Goal: Task Accomplishment & Management: Complete application form

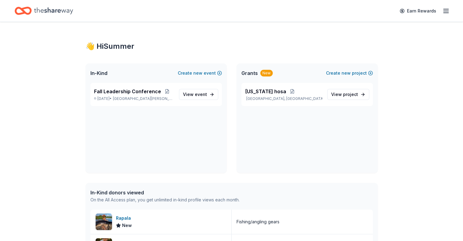
click at [31, 8] on icon "Home" at bounding box center [25, 11] width 9 height 6
click at [182, 92] on link "View event" at bounding box center [198, 94] width 39 height 11
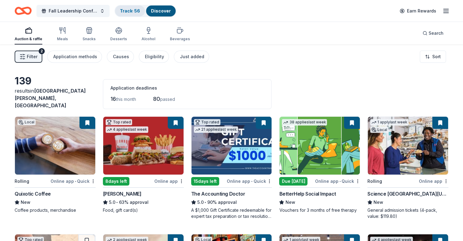
click at [139, 10] on link "Track · 56" at bounding box center [130, 10] width 20 height 5
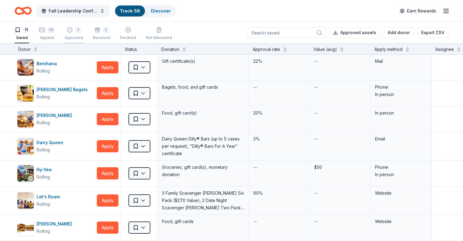
click at [73, 32] on icon "button" at bounding box center [70, 30] width 6 height 6
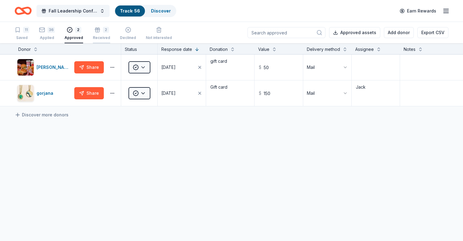
click at [110, 35] on div "2 Received" at bounding box center [101, 33] width 17 height 13
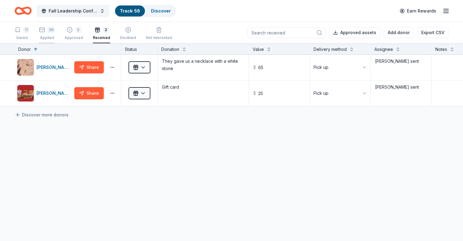
click at [45, 31] on icon "button" at bounding box center [42, 30] width 6 height 6
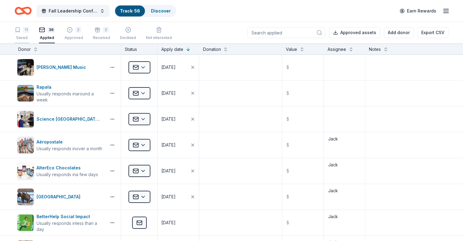
click at [29, 33] on div "11 Saved" at bounding box center [22, 33] width 15 height 13
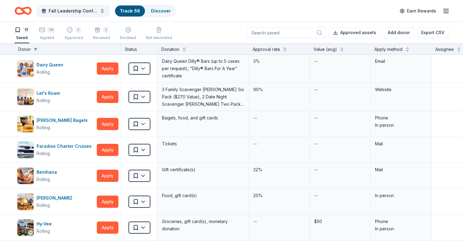
click at [48, 31] on div "11 Saved 36 Applied 2 Approved 2 Received Declined Not interested" at bounding box center [93, 33] width 157 height 19
click at [55, 32] on div "36" at bounding box center [51, 30] width 7 height 6
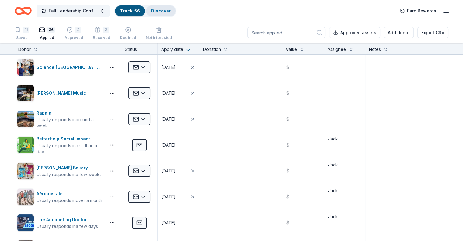
click at [168, 6] on div "Discover" at bounding box center [161, 10] width 30 height 11
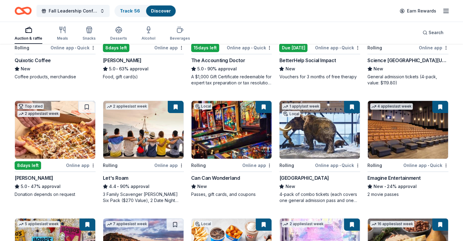
scroll to position [134, 0]
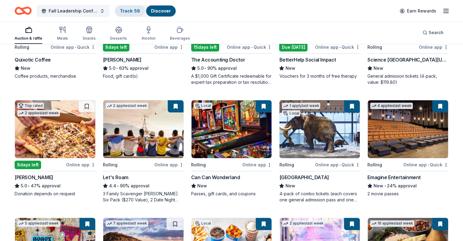
click at [140, 9] on link "Track · 56" at bounding box center [130, 10] width 20 height 5
click at [140, 10] on link "Track · 56" at bounding box center [130, 10] width 20 height 5
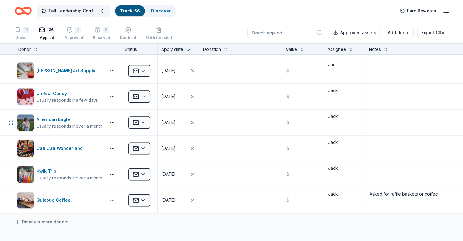
scroll to position [774, 0]
click at [169, 8] on link "Discover" at bounding box center [161, 10] width 20 height 5
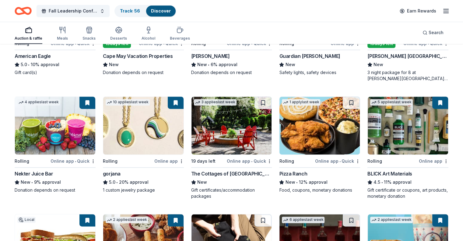
scroll to position [843, 0]
click at [137, 11] on link "Track · 56" at bounding box center [130, 10] width 20 height 5
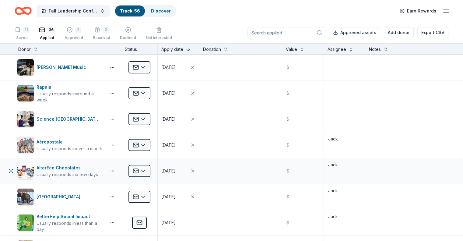
scroll to position [490, 0]
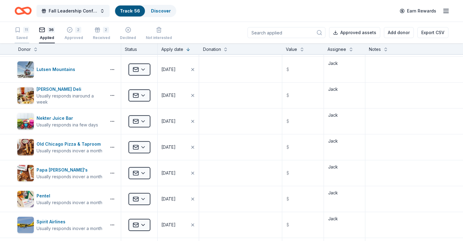
click at [29, 35] on div "Saved" at bounding box center [22, 37] width 15 height 5
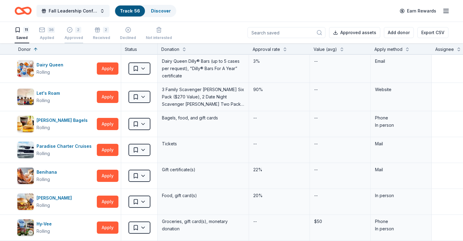
click at [81, 30] on div "2" at bounding box center [78, 30] width 6 height 6
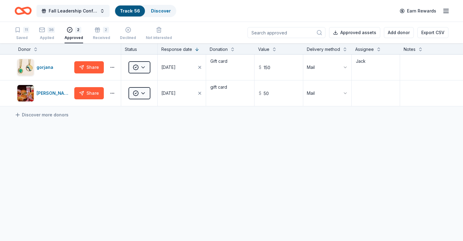
click at [101, 32] on div "11 Saved 36 Applied 2 Approved 2 Received Declined Not interested" at bounding box center [93, 33] width 157 height 19
click at [108, 35] on div "2 Received" at bounding box center [101, 33] width 17 height 13
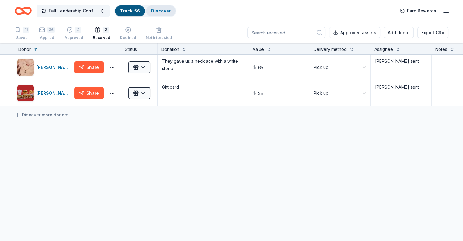
click at [164, 11] on link "Discover" at bounding box center [161, 10] width 20 height 5
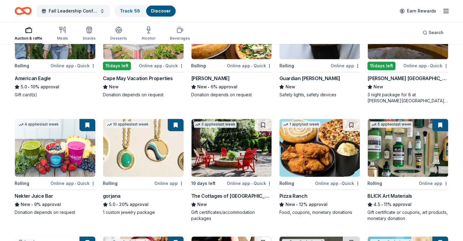
scroll to position [821, 0]
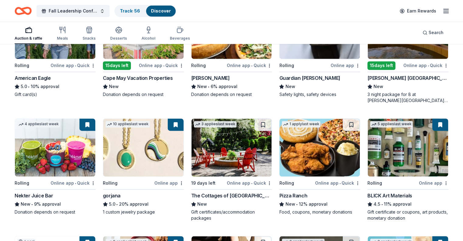
click at [305, 144] on img at bounding box center [320, 147] width 80 height 58
click at [140, 11] on link "Track · 56" at bounding box center [130, 10] width 20 height 5
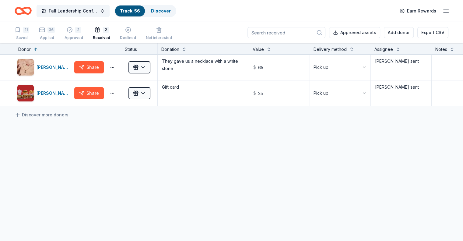
click at [132, 38] on div "Declined" at bounding box center [128, 37] width 16 height 5
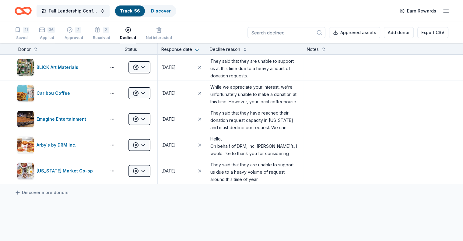
click at [45, 32] on rect "button" at bounding box center [42, 30] width 5 height 4
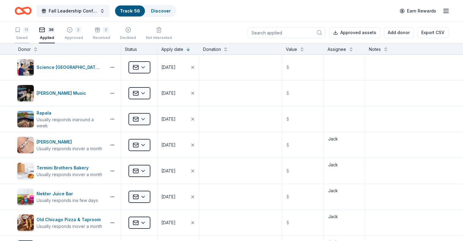
click at [29, 34] on div "11 Saved" at bounding box center [22, 33] width 15 height 13
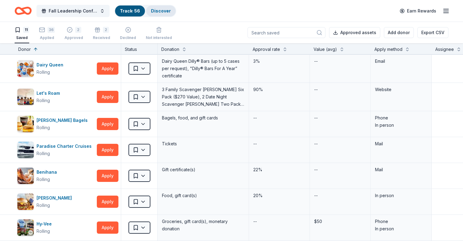
click at [161, 10] on div "Discover" at bounding box center [161, 10] width 30 height 11
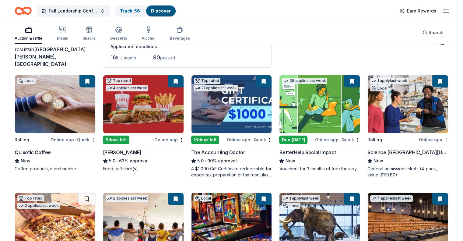
scroll to position [891, 0]
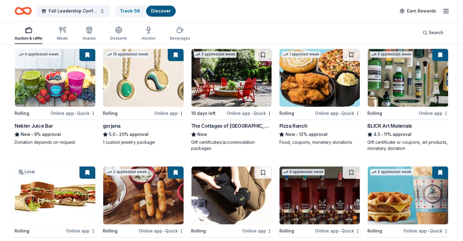
click at [318, 80] on img at bounding box center [320, 78] width 80 height 58
click at [139, 10] on link "Track · 57" at bounding box center [130, 10] width 20 height 5
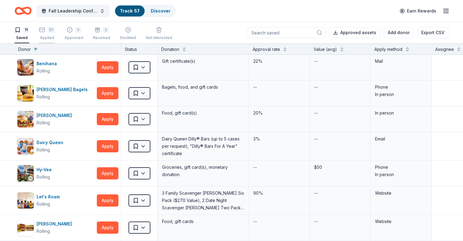
click at [54, 35] on div "37 Applied" at bounding box center [47, 33] width 16 height 13
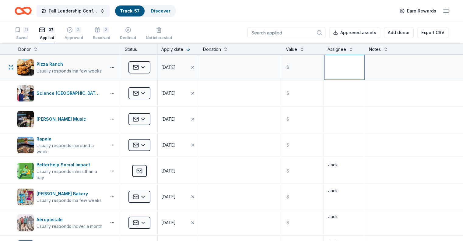
click at [338, 75] on textarea at bounding box center [345, 67] width 40 height 24
type textarea "Claire"
click at [29, 37] on div "Saved" at bounding box center [22, 37] width 15 height 5
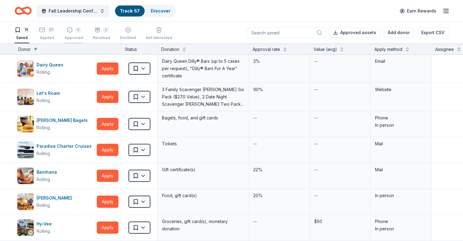
click at [78, 39] on div "Approved" at bounding box center [74, 37] width 19 height 5
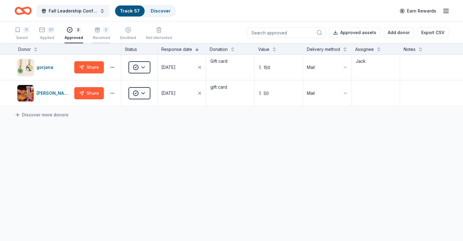
click at [110, 36] on div "Received" at bounding box center [101, 37] width 17 height 5
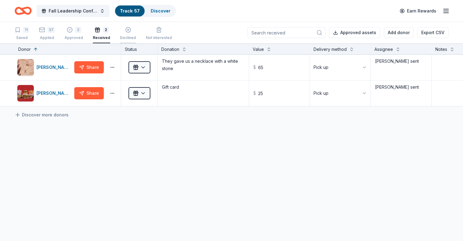
click at [133, 37] on div "Declined" at bounding box center [128, 37] width 16 height 5
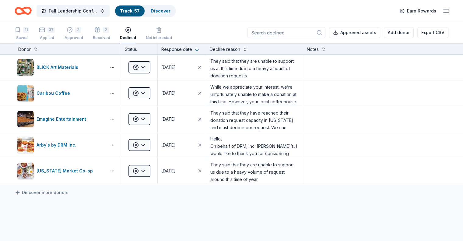
click at [29, 36] on div "Saved" at bounding box center [22, 37] width 15 height 5
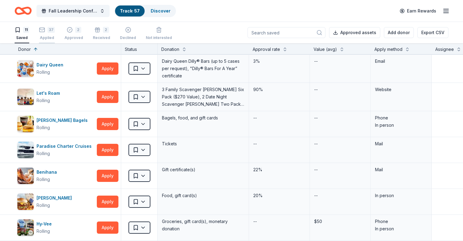
click at [55, 34] on div "37 Applied" at bounding box center [47, 33] width 16 height 13
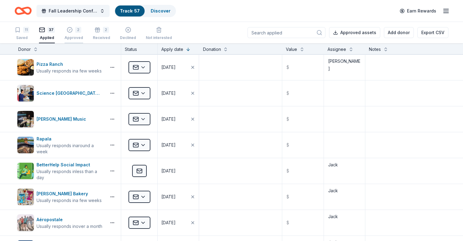
click at [81, 32] on div "2" at bounding box center [78, 30] width 6 height 6
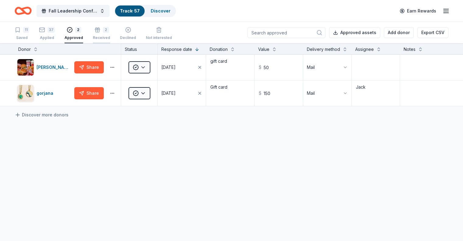
click at [107, 33] on div "2 Received" at bounding box center [101, 33] width 17 height 13
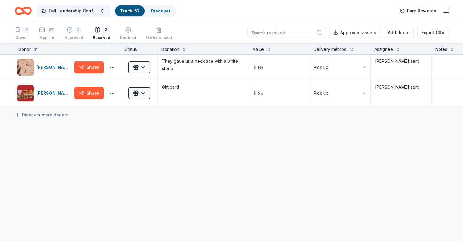
click at [131, 31] on icon "button" at bounding box center [128, 30] width 6 height 6
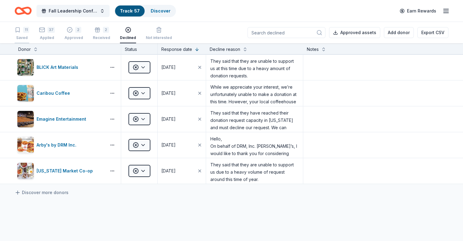
click at [29, 37] on div "Saved" at bounding box center [22, 37] width 15 height 5
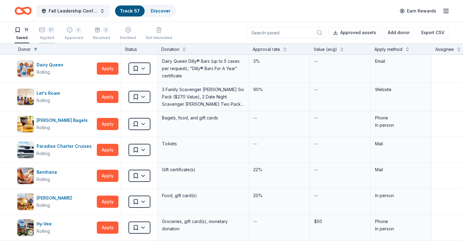
click at [54, 33] on div "37 Applied" at bounding box center [47, 33] width 16 height 13
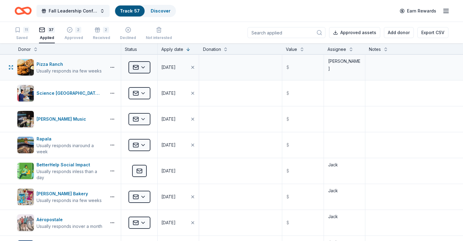
scroll to position [490, 0]
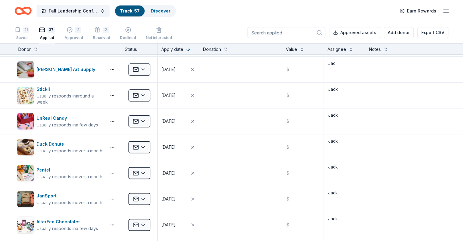
click at [29, 37] on div "Saved" at bounding box center [22, 37] width 15 height 5
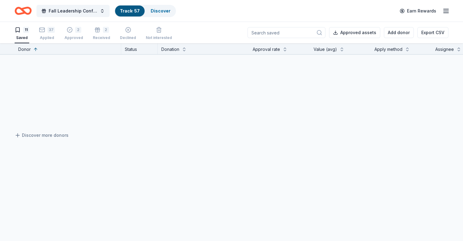
scroll to position [221, 0]
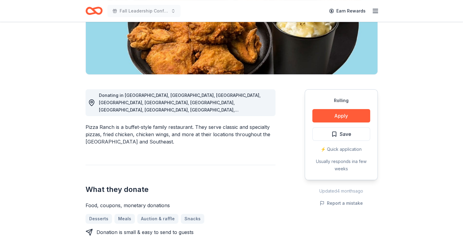
scroll to position [109, 0]
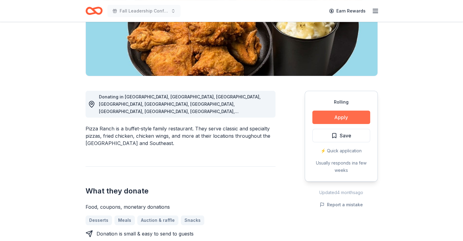
click at [327, 116] on button "Apply" at bounding box center [342, 117] width 58 height 13
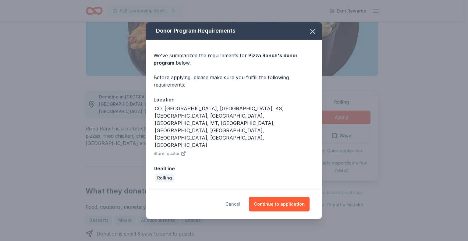
click at [236, 197] on button "Cancel" at bounding box center [232, 204] width 15 height 15
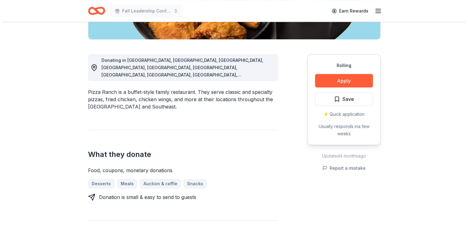
scroll to position [143, 0]
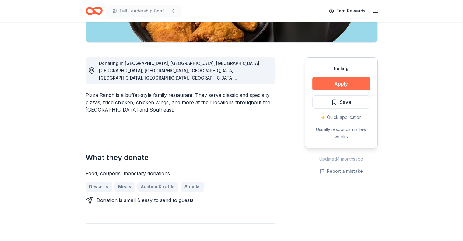
click at [323, 81] on button "Apply" at bounding box center [342, 83] width 58 height 13
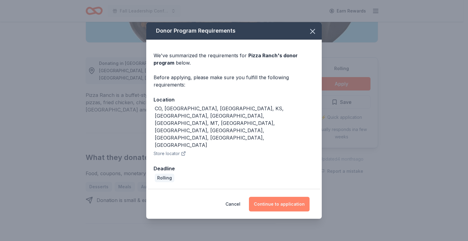
click at [281, 197] on button "Continue to application" at bounding box center [279, 204] width 61 height 15
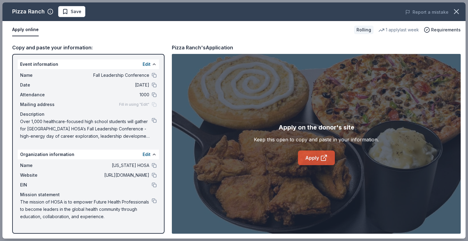
click at [317, 156] on link "Apply" at bounding box center [316, 157] width 37 height 15
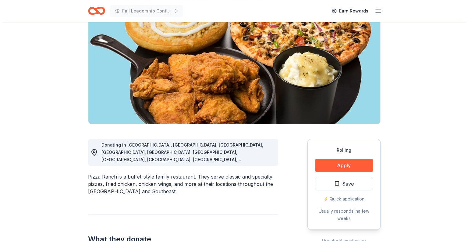
scroll to position [62, 0]
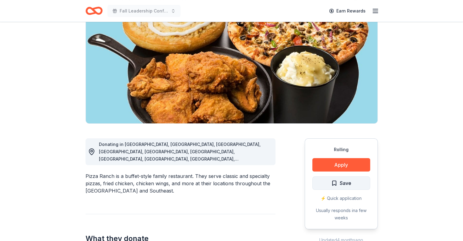
click at [346, 184] on span "Save" at bounding box center [346, 183] width 12 height 8
click at [355, 179] on html "Fall Leadership Conference Earn Rewards Rolling Share Pizza Ranch New 1 apply l…" at bounding box center [231, 58] width 463 height 241
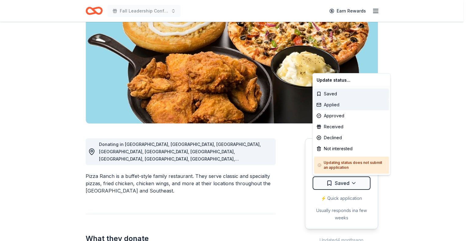
click at [345, 103] on div "Applied" at bounding box center [351, 104] width 75 height 11
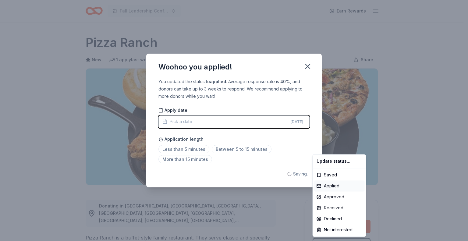
scroll to position [0, 0]
click at [270, 122] on html "Fall Leadership Conference Earn Rewards Rolling Share Pizza Ranch New 1 apply l…" at bounding box center [234, 120] width 468 height 241
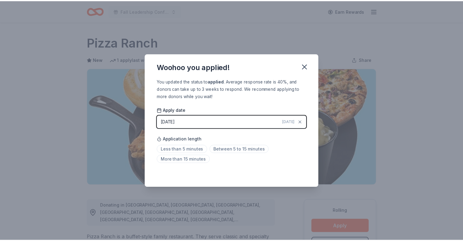
scroll to position [10, 0]
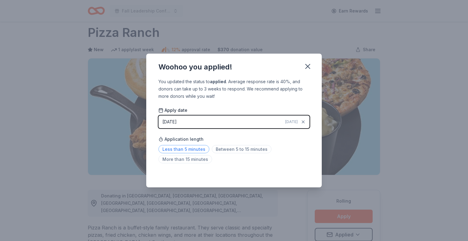
click at [189, 148] on span "Less than 5 minutes" at bounding box center [183, 149] width 51 height 8
click at [309, 70] on icon "button" at bounding box center [307, 66] width 9 height 9
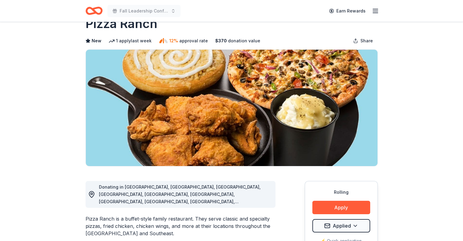
scroll to position [0, 0]
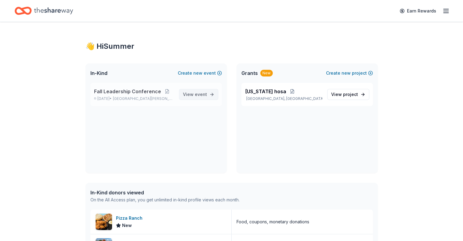
click at [205, 92] on span "event" at bounding box center [201, 94] width 12 height 5
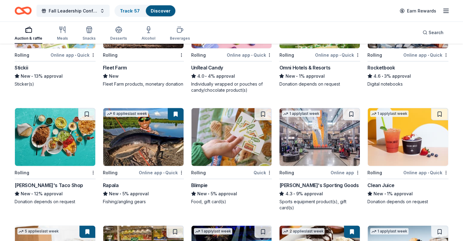
scroll to position [1407, 0]
click at [302, 130] on img at bounding box center [320, 137] width 80 height 58
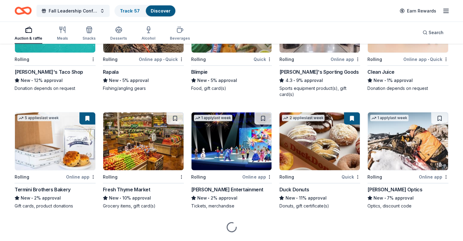
scroll to position [1531, 0]
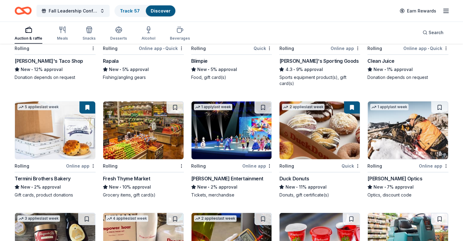
click at [327, 122] on img at bounding box center [320, 130] width 80 height 58
click at [347, 103] on button at bounding box center [352, 107] width 16 height 12
click at [324, 120] on img at bounding box center [320, 130] width 80 height 58
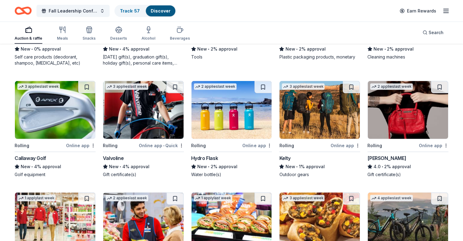
scroll to position [1781, 0]
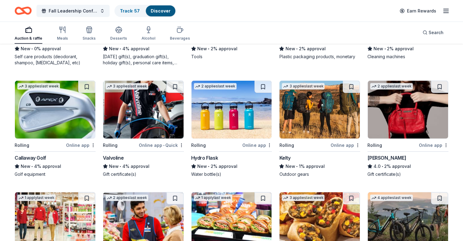
click at [215, 95] on img at bounding box center [232, 110] width 80 height 58
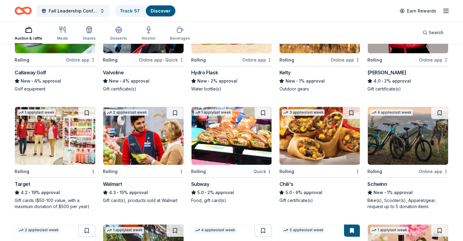
scroll to position [1874, 0]
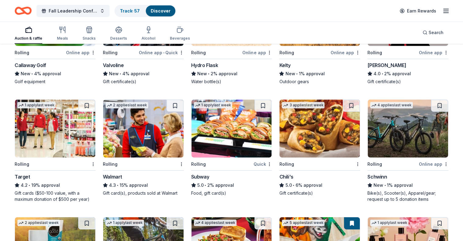
click at [50, 124] on img at bounding box center [55, 129] width 80 height 58
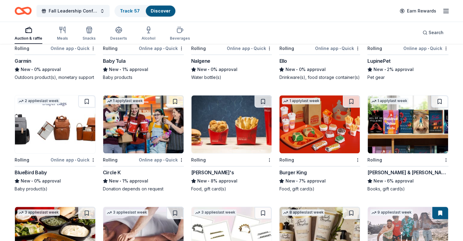
scroll to position [2693, 0]
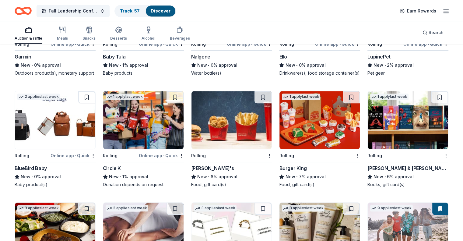
click at [388, 122] on img at bounding box center [408, 120] width 80 height 58
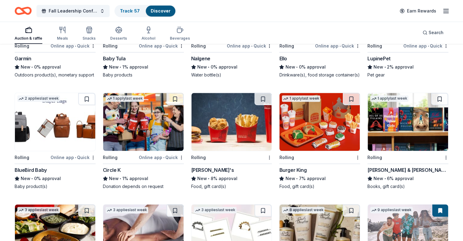
scroll to position [2700, 0]
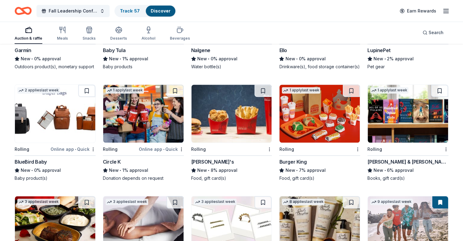
click at [227, 121] on img at bounding box center [232, 114] width 80 height 58
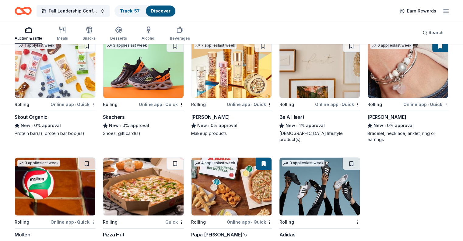
scroll to position [3146, 0]
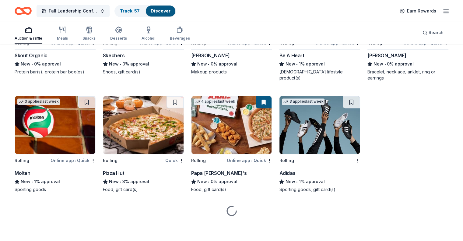
click at [139, 124] on img at bounding box center [143, 125] width 80 height 58
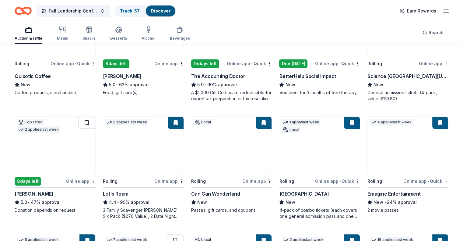
scroll to position [118, 0]
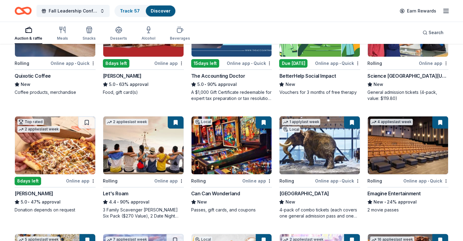
click at [58, 149] on img at bounding box center [55, 145] width 80 height 58
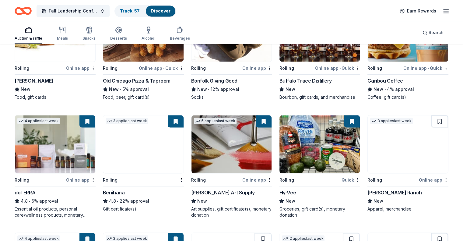
scroll to position [1054, 0]
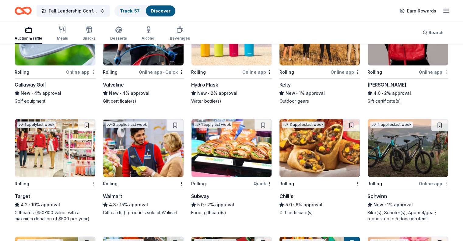
scroll to position [1854, 0]
click at [152, 158] on img at bounding box center [143, 148] width 80 height 58
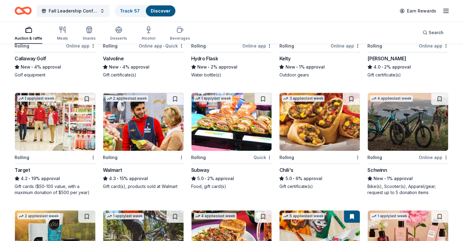
scroll to position [1882, 0]
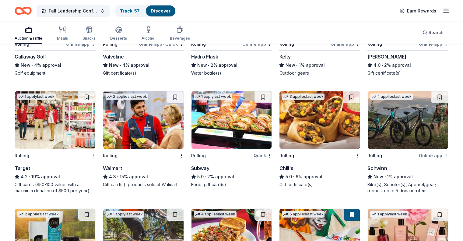
click at [223, 113] on img at bounding box center [232, 120] width 80 height 58
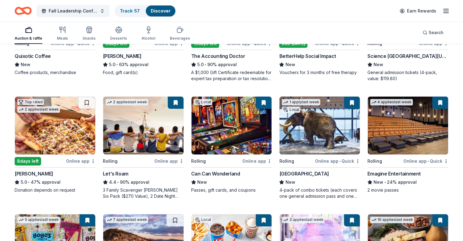
scroll to position [0, 0]
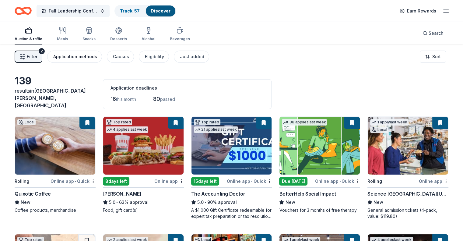
click at [97, 58] on div "Application methods" at bounding box center [75, 56] width 44 height 7
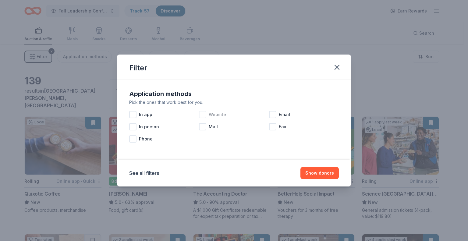
click at [201, 115] on div at bounding box center [202, 114] width 7 height 7
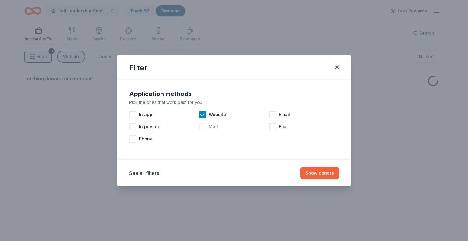
click at [201, 126] on div at bounding box center [202, 126] width 7 height 7
click at [201, 126] on icon at bounding box center [203, 127] width 6 height 6
click at [272, 114] on div at bounding box center [272, 114] width 7 height 7
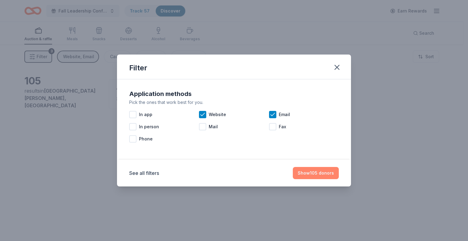
click at [322, 171] on button "Show 105 donors" at bounding box center [316, 173] width 46 height 12
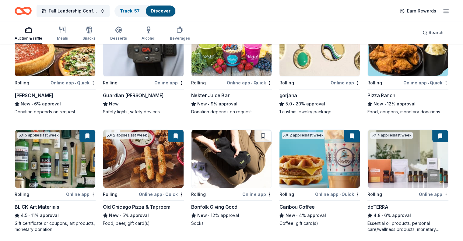
scroll to position [676, 0]
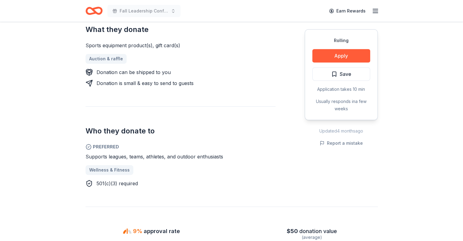
scroll to position [243, 0]
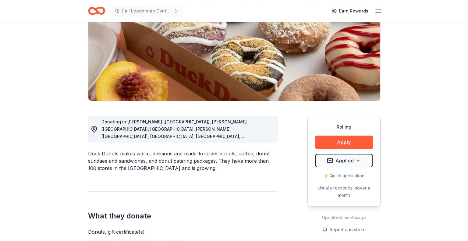
scroll to position [83, 0]
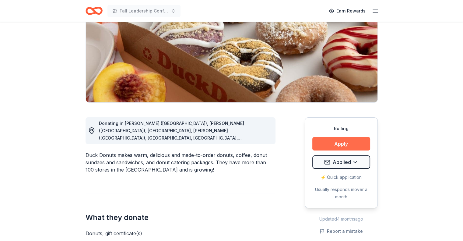
click at [320, 142] on button "Apply" at bounding box center [342, 143] width 58 height 13
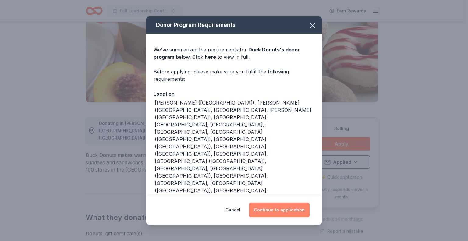
click at [283, 203] on button "Continue to application" at bounding box center [279, 210] width 61 height 15
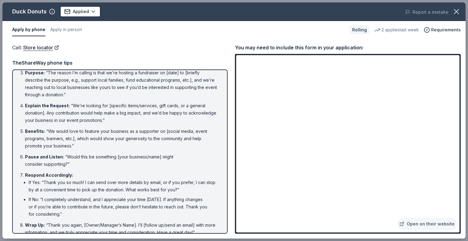
scroll to position [50, 0]
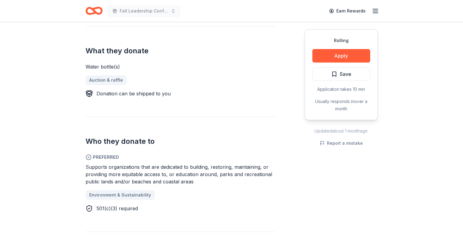
scroll to position [228, 0]
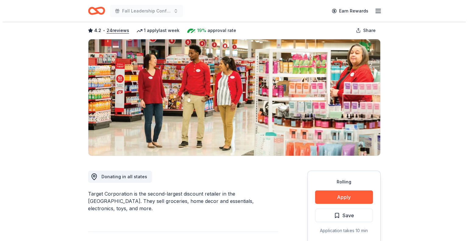
scroll to position [54, 0]
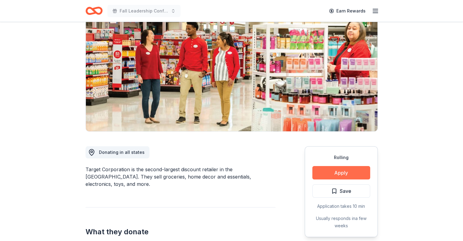
click at [328, 170] on button "Apply" at bounding box center [342, 172] width 58 height 13
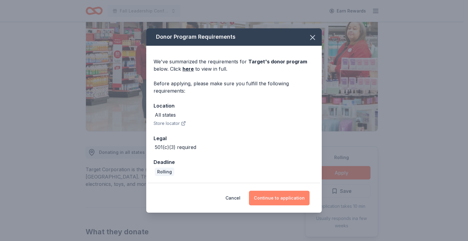
click at [274, 197] on button "Continue to application" at bounding box center [279, 198] width 61 height 15
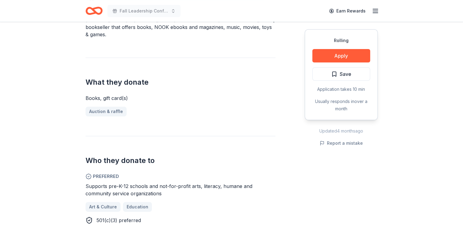
scroll to position [204, 0]
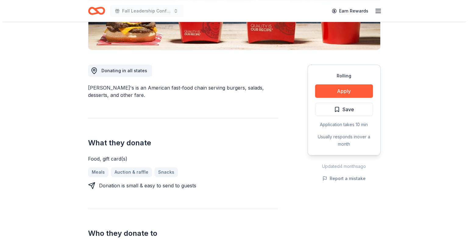
scroll to position [135, 0]
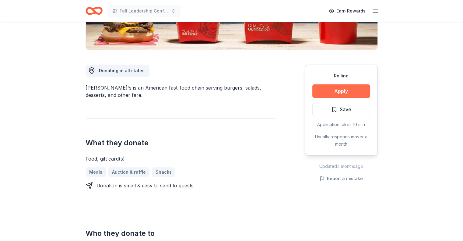
click at [333, 89] on button "Apply" at bounding box center [342, 90] width 58 height 13
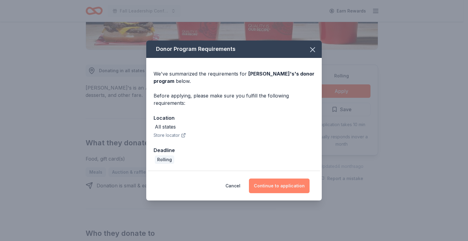
click at [276, 184] on button "Continue to application" at bounding box center [279, 185] width 61 height 15
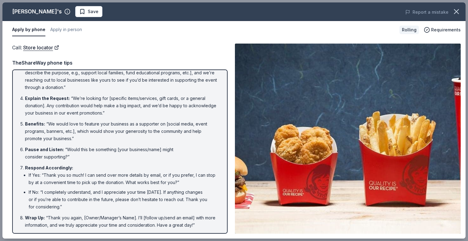
scroll to position [0, 0]
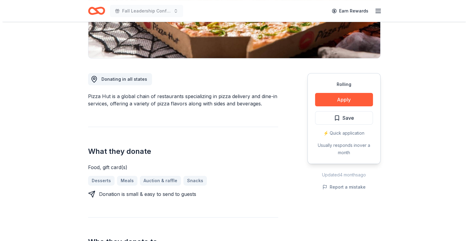
scroll to position [127, 0]
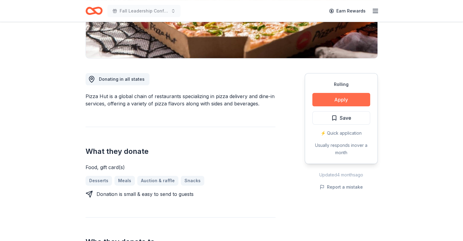
click at [341, 96] on button "Apply" at bounding box center [342, 99] width 58 height 13
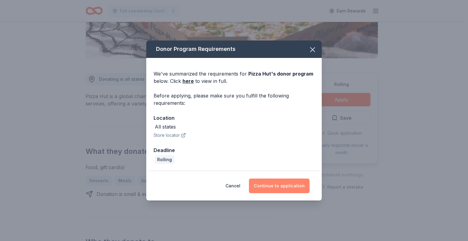
click at [274, 185] on button "Continue to application" at bounding box center [279, 185] width 61 height 15
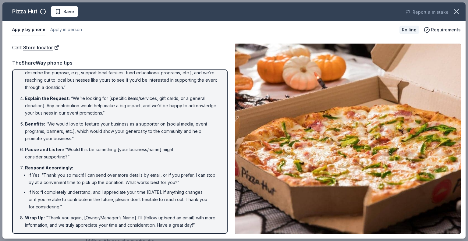
scroll to position [0, 0]
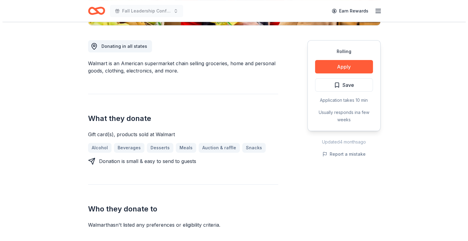
scroll to position [159, 0]
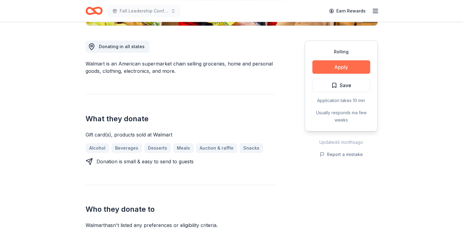
click at [328, 65] on button "Apply" at bounding box center [342, 66] width 58 height 13
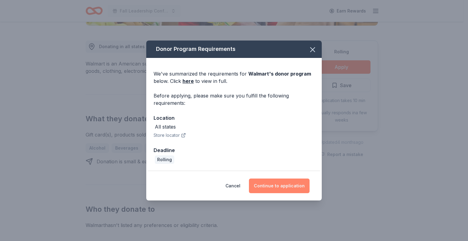
click at [273, 184] on button "Continue to application" at bounding box center [279, 185] width 61 height 15
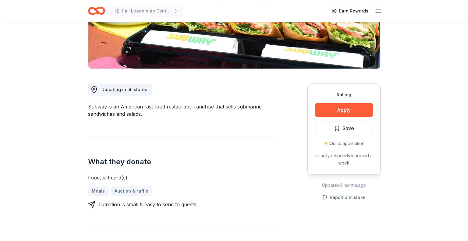
scroll to position [115, 0]
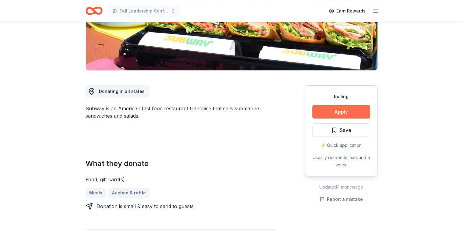
click at [325, 112] on button "Apply" at bounding box center [342, 111] width 58 height 13
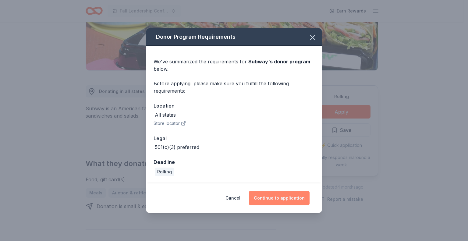
click at [284, 192] on button "Continue to application" at bounding box center [279, 198] width 61 height 15
